Goal: Transaction & Acquisition: Purchase product/service

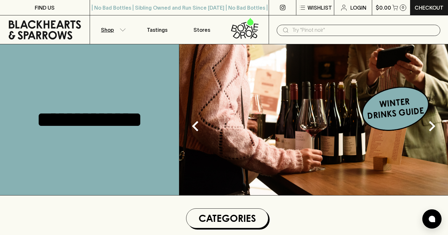
click at [121, 31] on icon "button" at bounding box center [123, 29] width 6 height 3
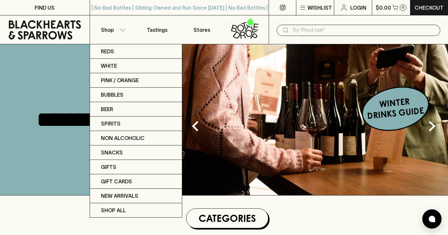
click at [322, 29] on div at bounding box center [224, 117] width 448 height 235
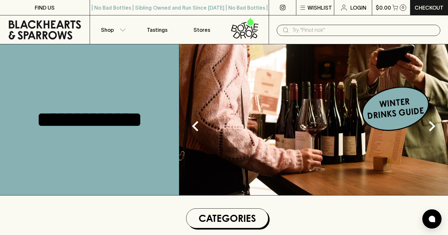
click at [313, 29] on input "text" at bounding box center [363, 30] width 143 height 10
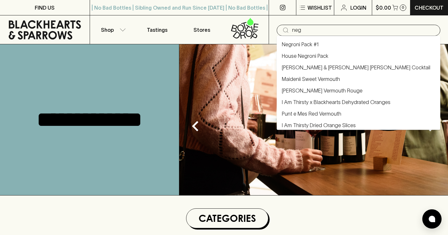
type input "Negroni Pack #1"
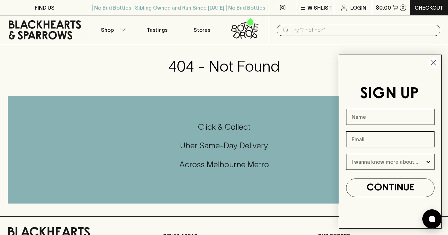
click at [316, 29] on input "text" at bounding box center [363, 30] width 143 height 10
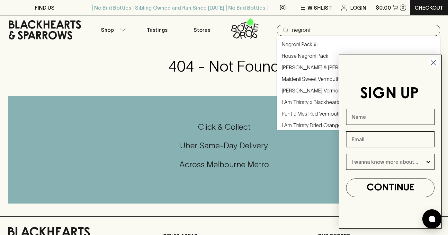
type input "negroni"
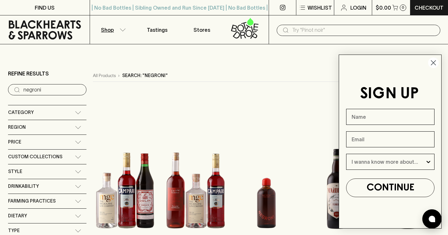
click at [432, 61] on icon "Close dialog" at bounding box center [434, 63] width 5 height 5
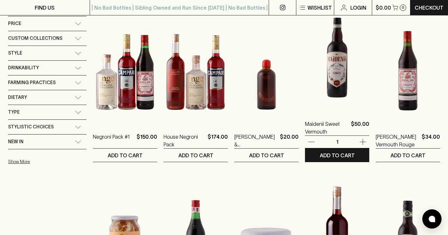
scroll to position [100, 0]
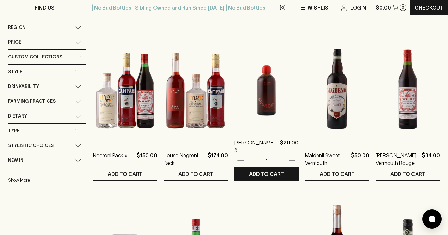
click at [269, 101] on img at bounding box center [267, 73] width 64 height 113
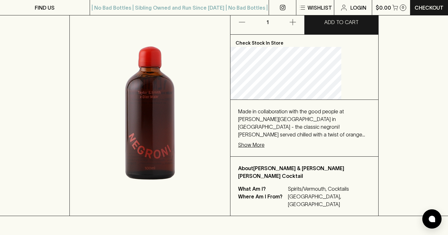
scroll to position [150, 0]
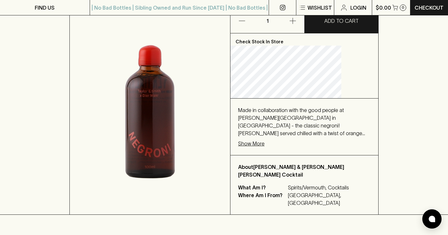
click at [265, 140] on p "Show More" at bounding box center [251, 144] width 26 height 8
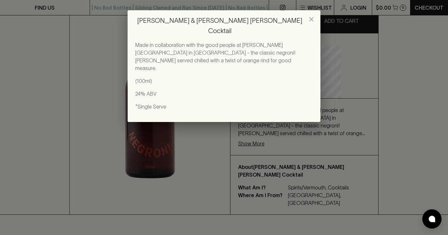
click at [314, 20] on icon "close" at bounding box center [312, 19] width 8 height 8
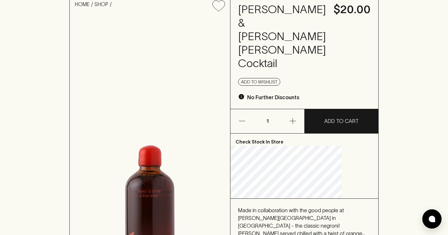
scroll to position [16, 0]
